Goal: Transaction & Acquisition: Purchase product/service

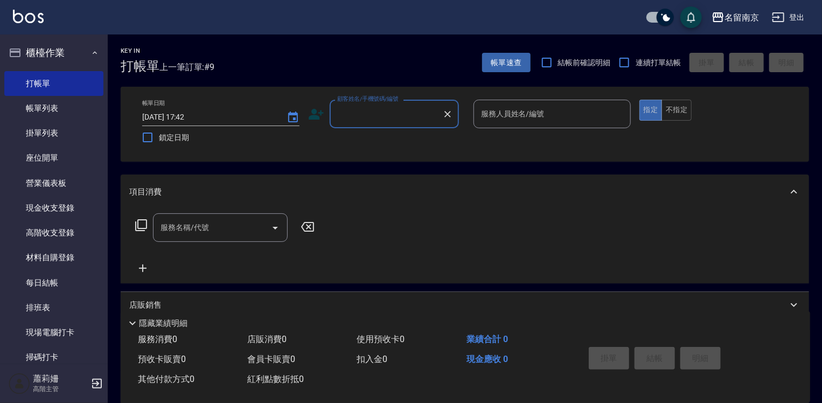
click at [393, 112] on input "顧客姓名/手機號碼/編號" at bounding box center [385, 113] width 103 height 19
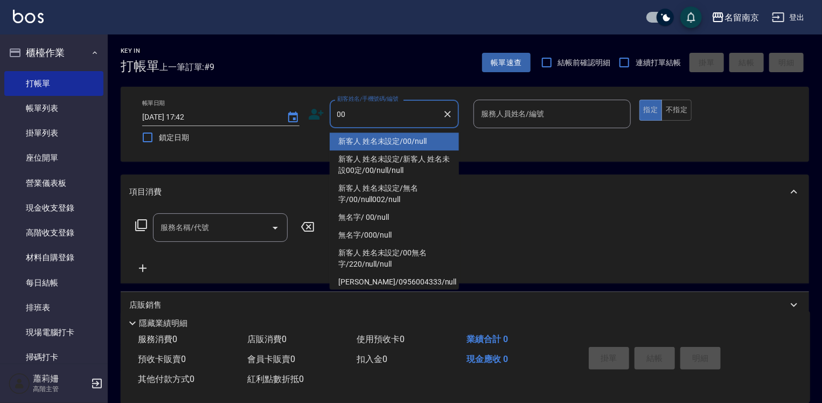
type input "新客人 姓名未設定/00/null"
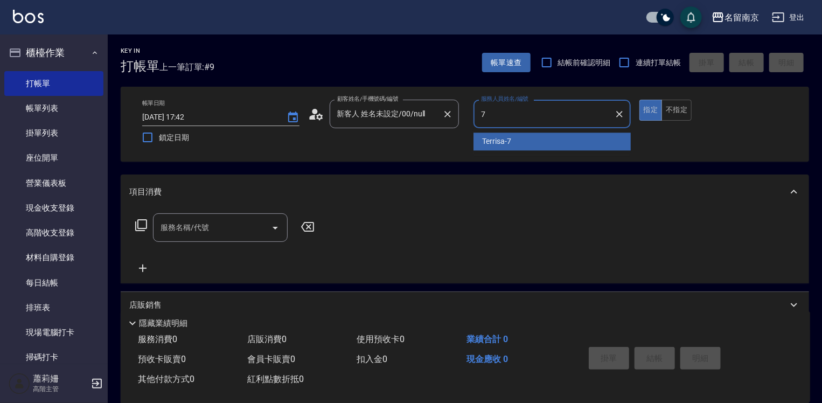
type input "Terrisa-7"
type button "true"
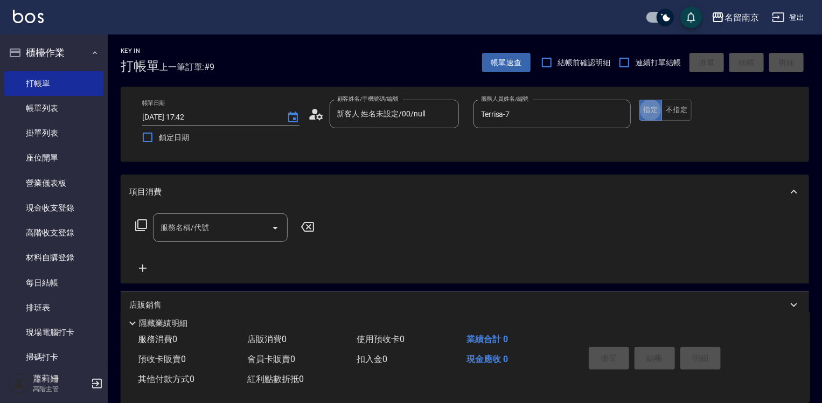
click at [218, 237] on div "服務名稱/代號" at bounding box center [220, 227] width 135 height 29
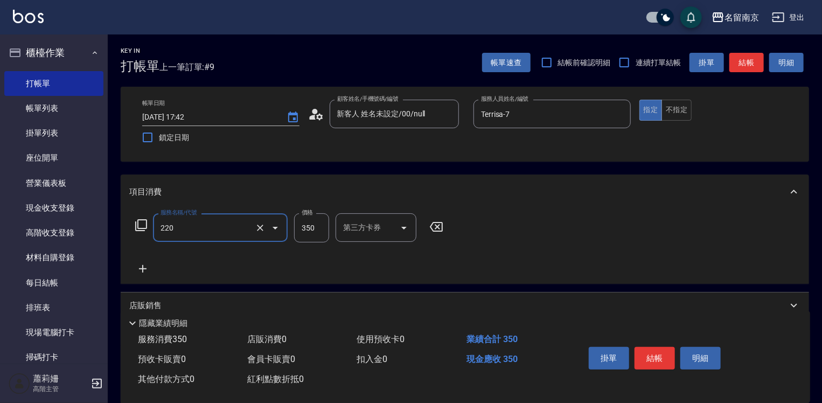
type input "洗髮(220)"
click at [260, 227] on icon "Clear" at bounding box center [260, 228] width 6 height 6
type input "洗髮卡使用320(222)"
type input "320"
type input "Terrisa-7"
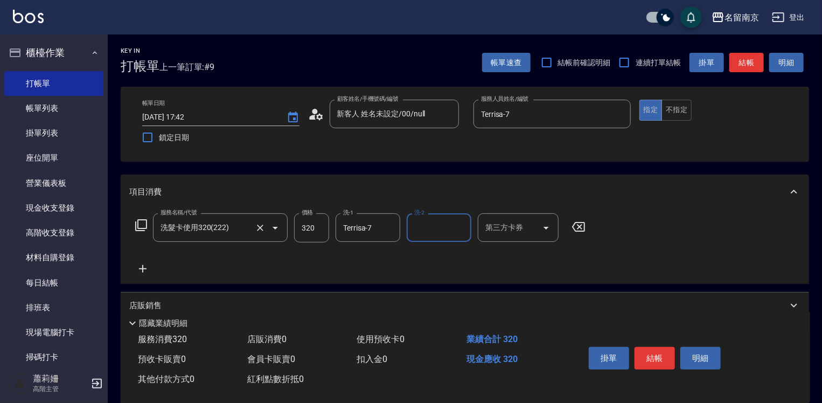
click at [496, 228] on input "第三方卡券" at bounding box center [510, 227] width 55 height 19
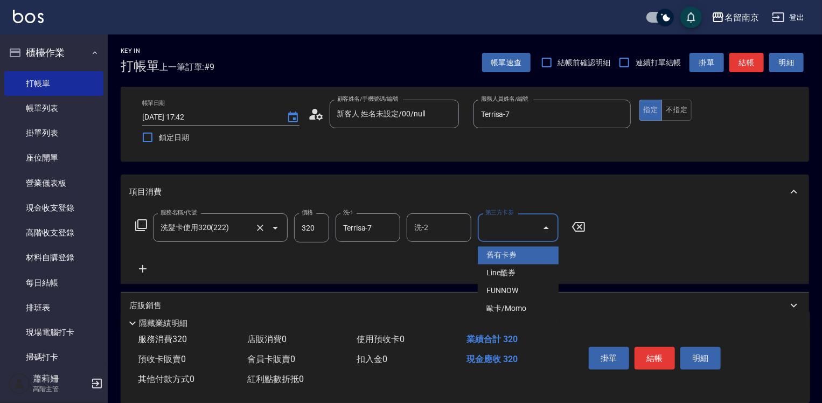
click at [504, 257] on span "舊有卡券" at bounding box center [518, 256] width 81 height 18
type input "舊有卡券"
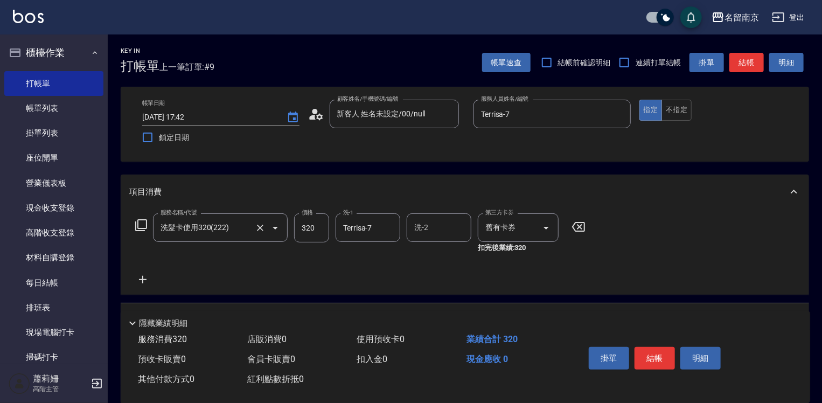
click at [141, 280] on icon at bounding box center [143, 280] width 8 height 8
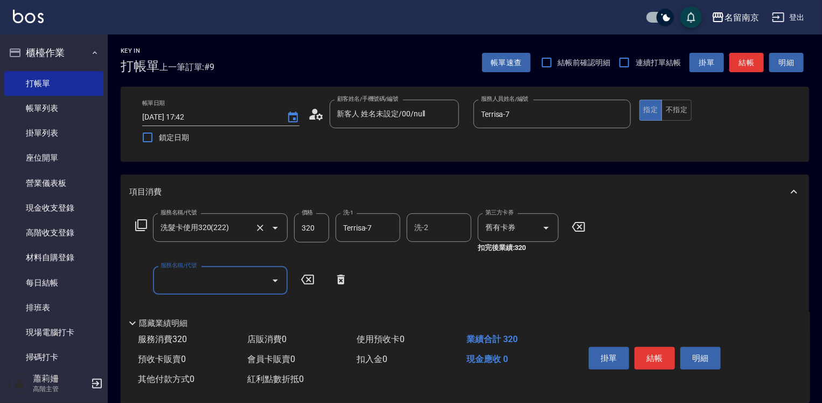
click at [142, 220] on icon at bounding box center [141, 225] width 12 height 12
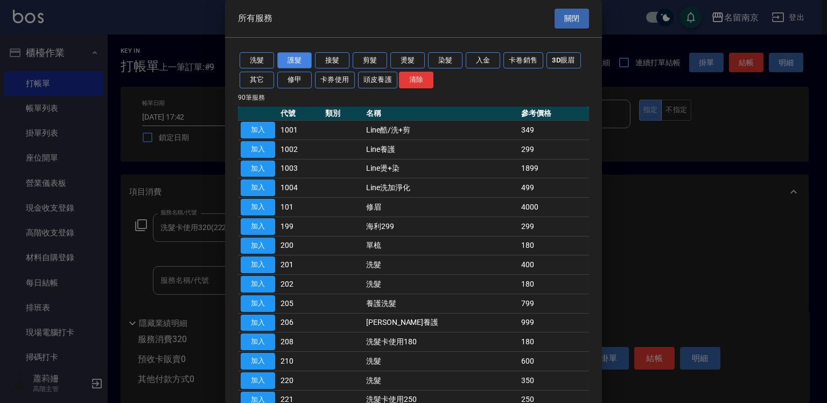
click at [289, 58] on button "護髮" at bounding box center [294, 60] width 34 height 17
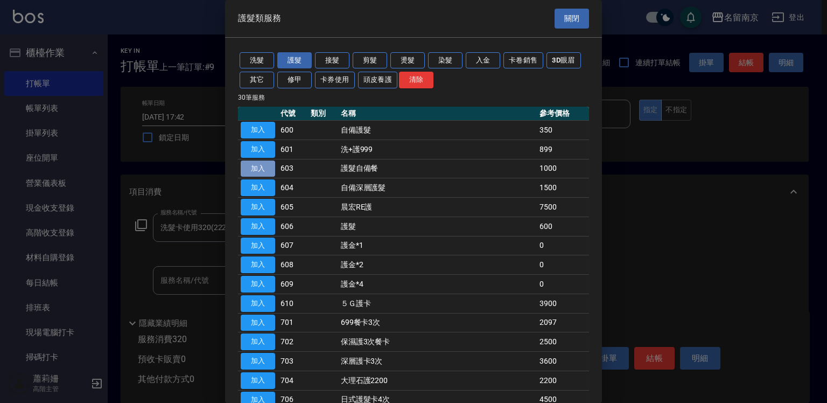
click at [246, 164] on button "加入" at bounding box center [258, 169] width 34 height 17
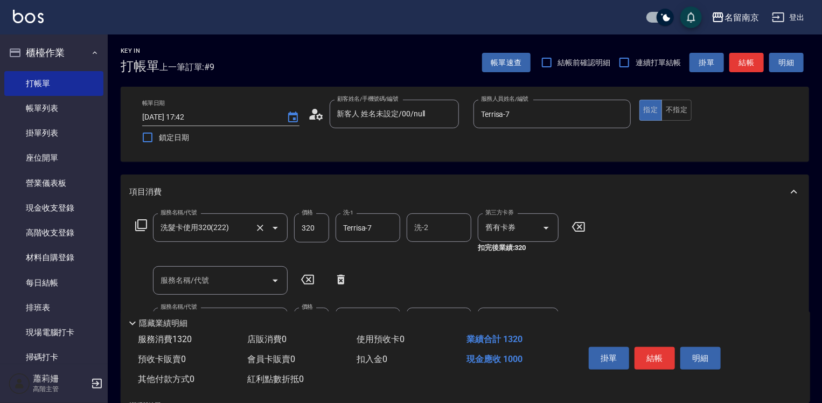
scroll to position [108, 0]
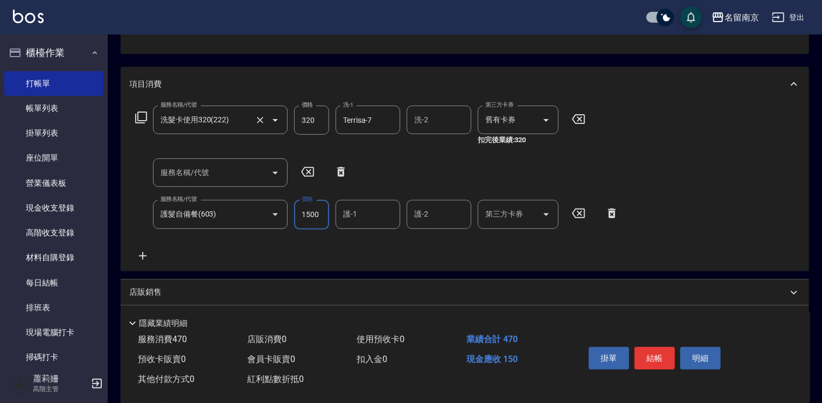
type input "1500"
type input "Terrisa-7"
click at [145, 116] on icon at bounding box center [141, 117] width 13 height 13
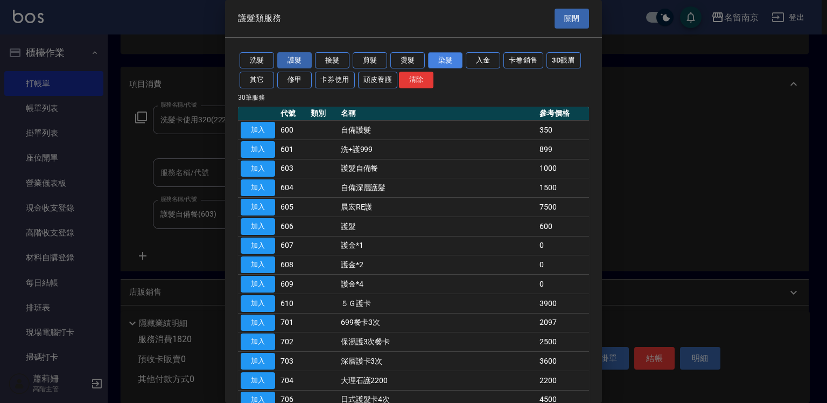
click at [446, 62] on button "染髮" at bounding box center [445, 60] width 34 height 17
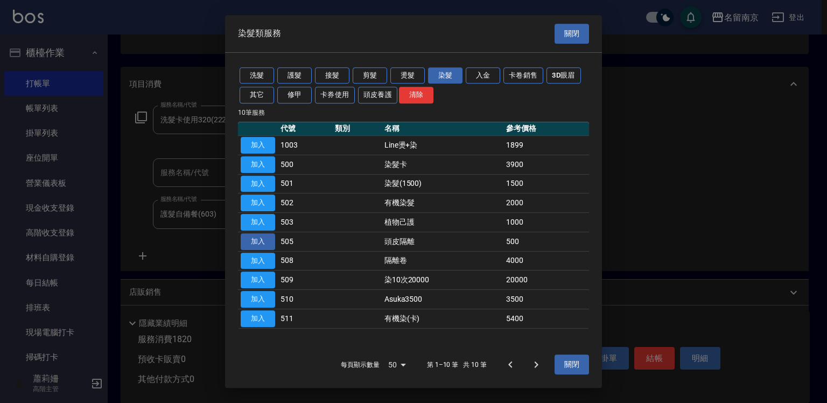
click at [263, 241] on button "加入" at bounding box center [258, 241] width 34 height 17
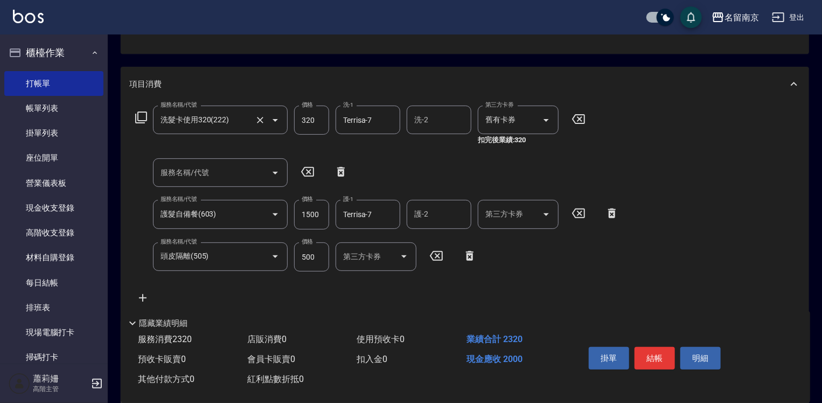
click at [467, 260] on icon at bounding box center [470, 256] width 8 height 10
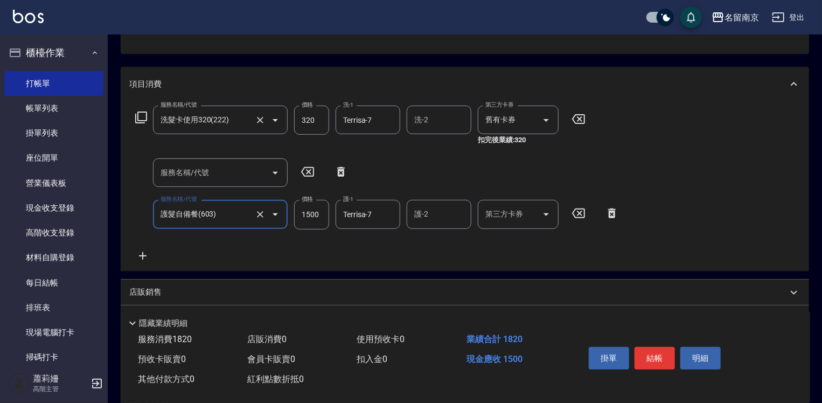
click at [143, 117] on icon at bounding box center [141, 117] width 13 height 13
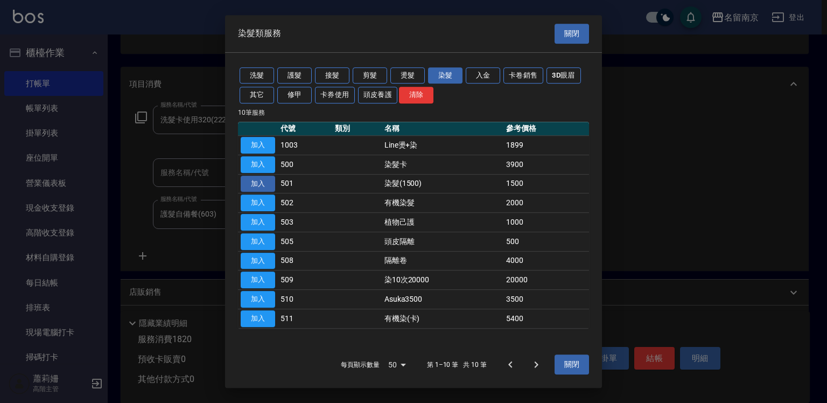
click at [268, 182] on button "加入" at bounding box center [258, 184] width 34 height 17
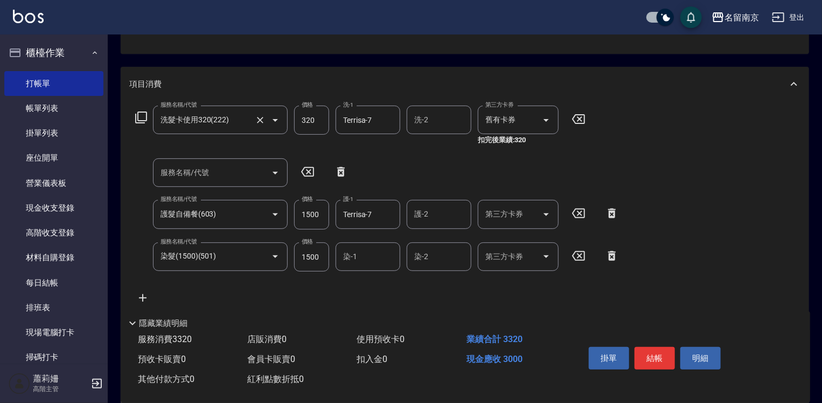
click at [608, 254] on icon at bounding box center [611, 255] width 27 height 13
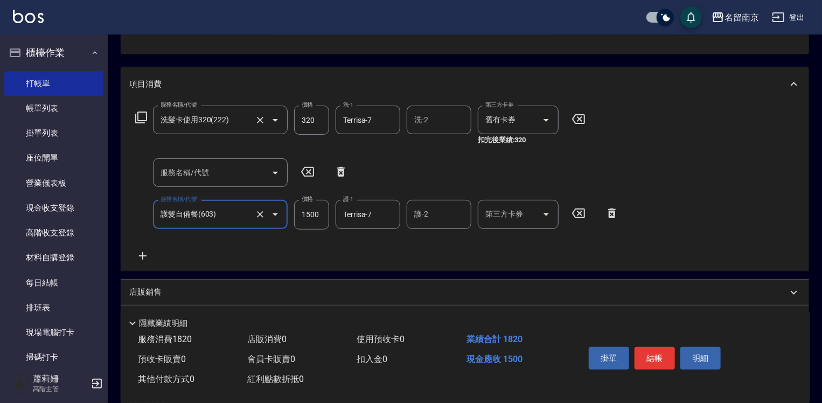
click at [142, 111] on icon at bounding box center [141, 117] width 12 height 12
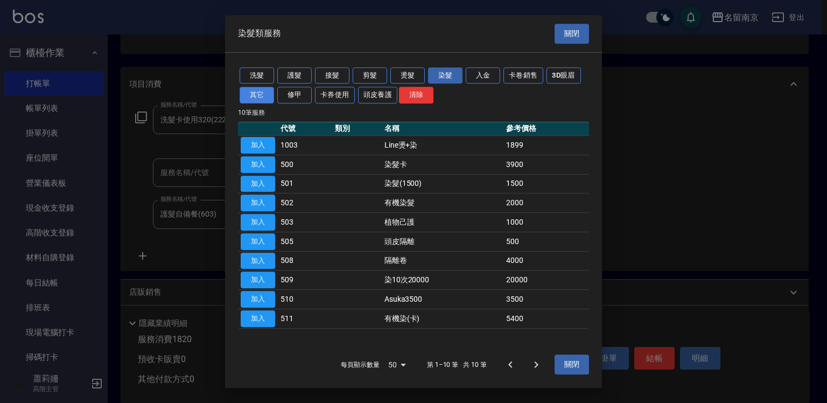
click at [264, 94] on button "其它" at bounding box center [257, 95] width 34 height 17
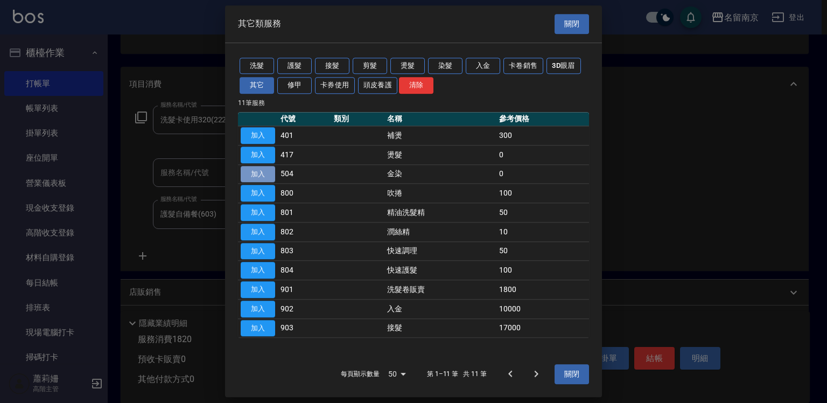
click at [260, 170] on button "加入" at bounding box center [258, 174] width 34 height 17
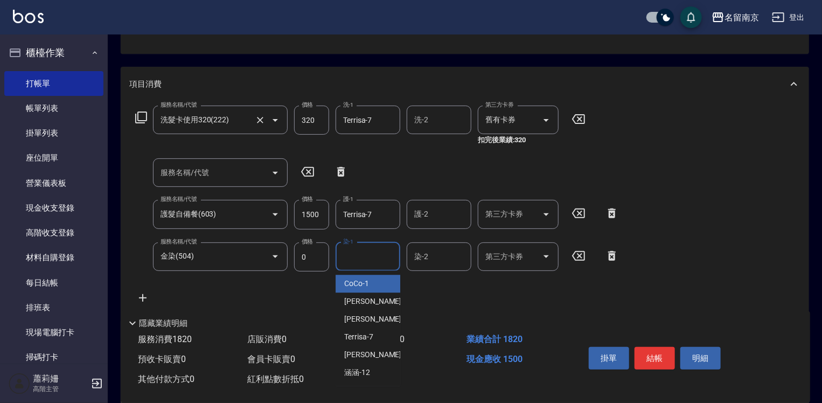
drag, startPoint x: 367, startPoint y: 252, endPoint x: 379, endPoint y: 236, distance: 20.4
click at [368, 250] on input "染-1" at bounding box center [367, 256] width 55 height 19
type input "Terrisa-7"
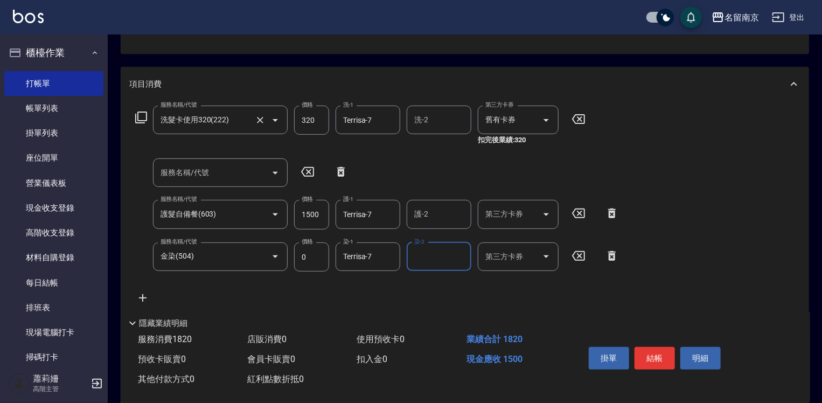
scroll to position [261, 0]
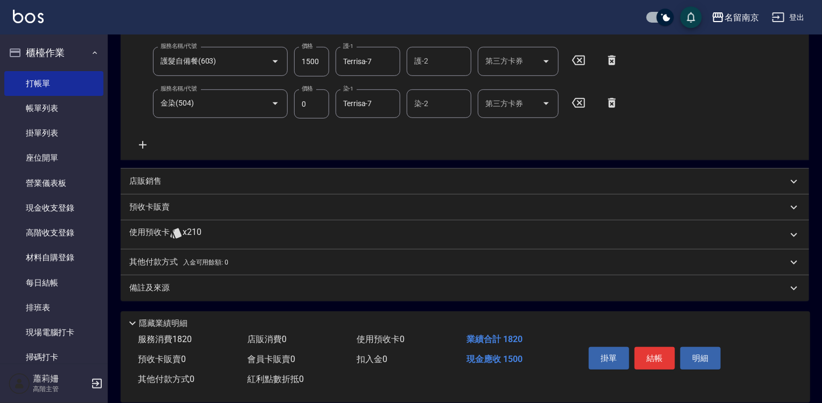
click at [150, 259] on p "其他付款方式 入金可用餘額: 0" at bounding box center [178, 262] width 99 height 12
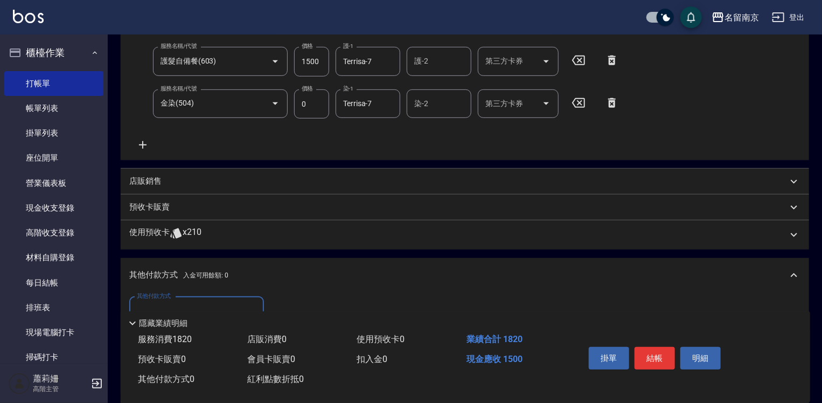
scroll to position [315, 0]
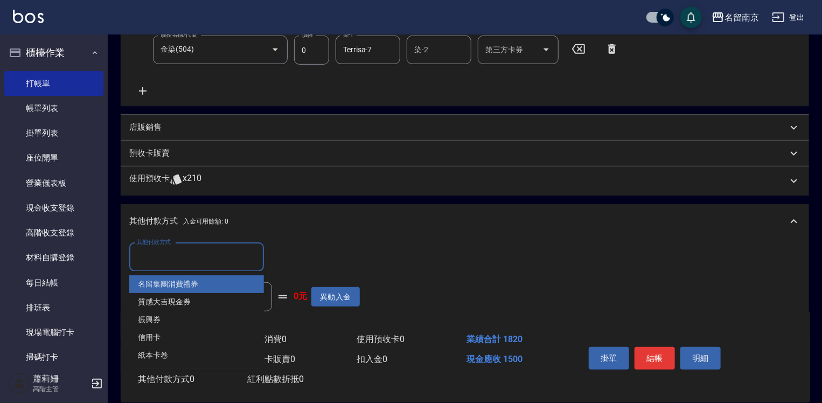
click at [160, 251] on input "其他付款方式" at bounding box center [196, 257] width 125 height 19
click at [228, 282] on span "名留集團消費禮券" at bounding box center [196, 284] width 135 height 18
type input "名留集團消費禮券"
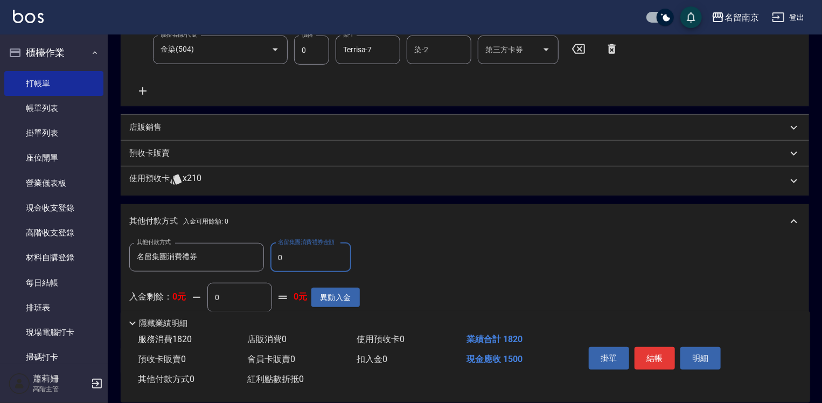
click at [276, 250] on input "0" at bounding box center [310, 257] width 81 height 29
type input "500"
click at [661, 353] on button "結帳" at bounding box center [654, 358] width 40 height 23
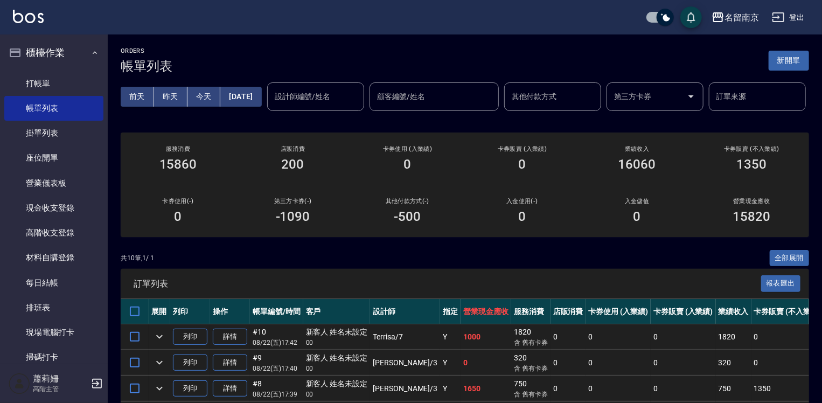
scroll to position [215, 0]
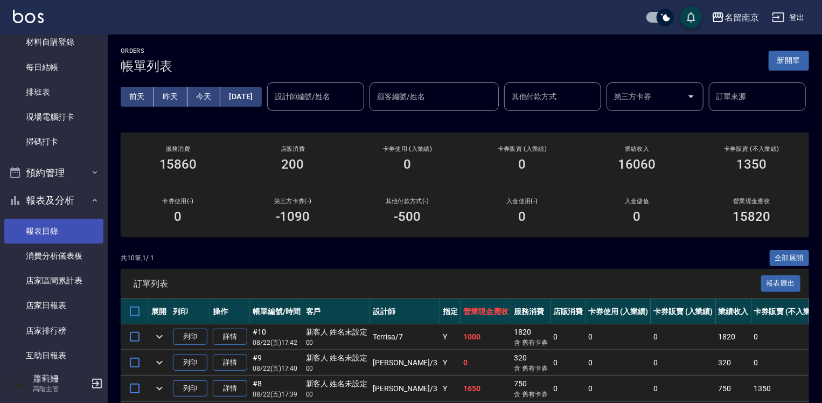
drag, startPoint x: 58, startPoint y: 231, endPoint x: 80, endPoint y: 231, distance: 21.6
click at [58, 231] on link "報表目錄" at bounding box center [53, 231] width 99 height 25
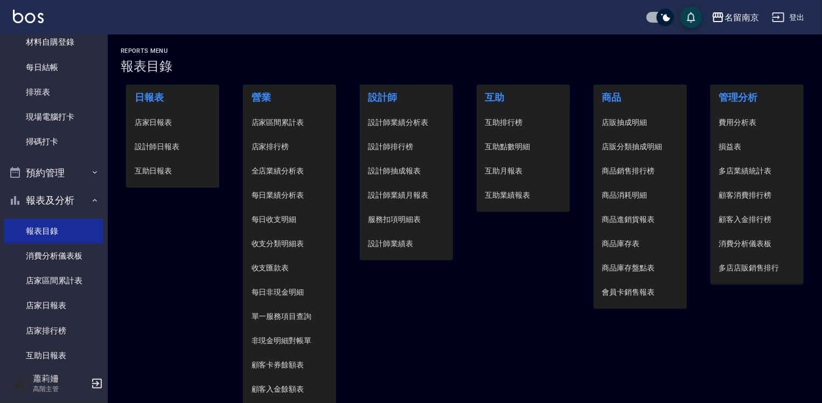
click at [163, 144] on span "設計師日報表" at bounding box center [173, 146] width 76 height 11
